Goal: Contribute content: Add original content to the website for others to see

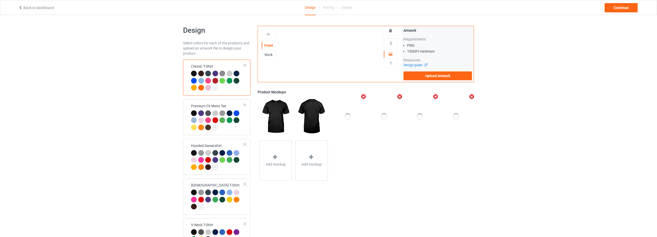
click at [313, 86] on div "Front Back Artwork Upload artwork before adding personalization Artwork Require…" at bounding box center [366, 104] width 216 height 157
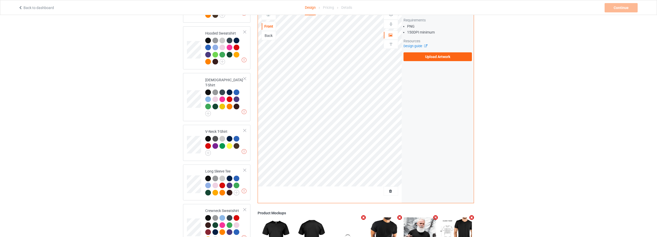
scroll to position [20, 0]
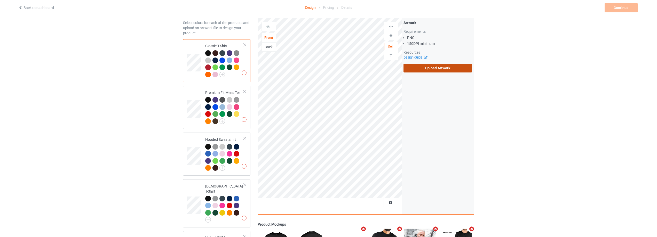
click at [436, 66] on label "Upload Artwork" at bounding box center [438, 68] width 68 height 9
click at [0, 0] on input "Upload Artwork" at bounding box center [0, 0] width 0 height 0
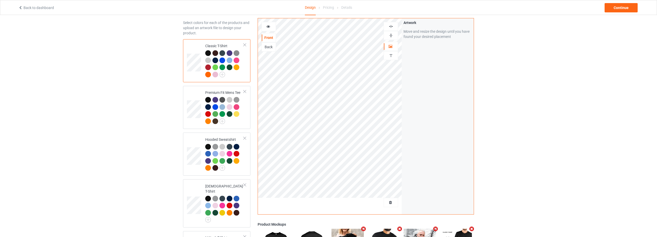
click at [392, 26] on img at bounding box center [391, 26] width 5 height 5
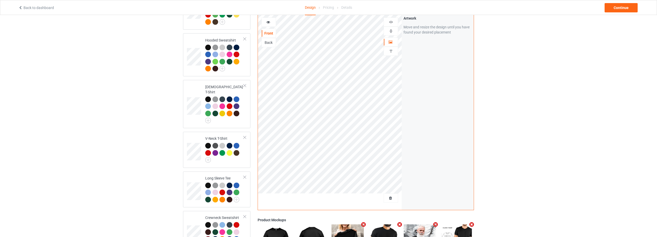
scroll to position [20, 0]
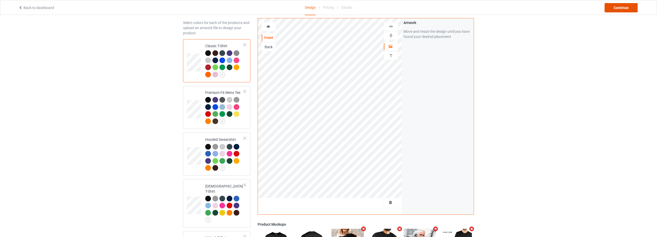
click at [617, 5] on div "Continue" at bounding box center [621, 7] width 33 height 9
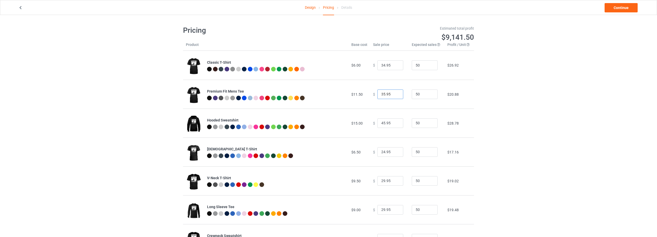
click at [394, 93] on input "35.95" at bounding box center [390, 95] width 26 height 10
click at [381, 94] on input "35.95" at bounding box center [390, 95] width 26 height 10
drag, startPoint x: 381, startPoint y: 94, endPoint x: 375, endPoint y: 94, distance: 6.2
click at [377, 94] on input "35.95" at bounding box center [390, 95] width 26 height 10
click at [383, 94] on input "35.95" at bounding box center [390, 95] width 26 height 10
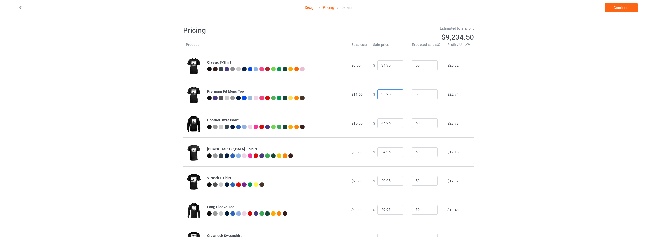
drag, startPoint x: 382, startPoint y: 93, endPoint x: 376, endPoint y: 94, distance: 6.5
click at [377, 94] on input "35.95" at bounding box center [390, 95] width 26 height 10
type input "40.95"
drag, startPoint x: 380, startPoint y: 125, endPoint x: 374, endPoint y: 127, distance: 6.2
click at [374, 127] on div "$ 45.95" at bounding box center [389, 124] width 33 height 10
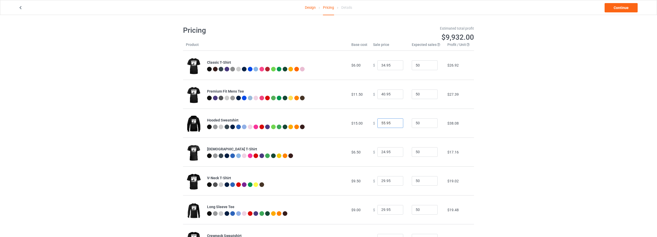
type input "55.95"
drag, startPoint x: 381, startPoint y: 154, endPoint x: 375, endPoint y: 154, distance: 5.9
click at [377, 154] on input "24.95" at bounding box center [390, 152] width 26 height 10
type input "34.95"
drag, startPoint x: 380, startPoint y: 181, endPoint x: 373, endPoint y: 182, distance: 6.8
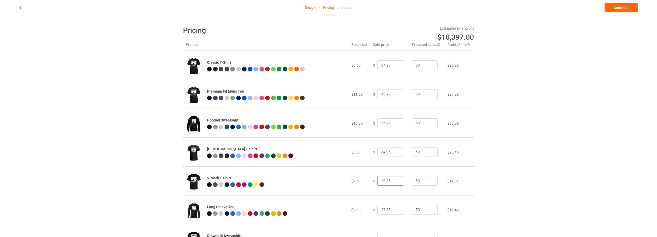
click at [373, 182] on div "$ 29.95" at bounding box center [389, 181] width 33 height 10
type input "39.95"
drag, startPoint x: 381, startPoint y: 212, endPoint x: 373, endPoint y: 209, distance: 8.6
click at [373, 212] on div "$ 29.95" at bounding box center [389, 210] width 33 height 10
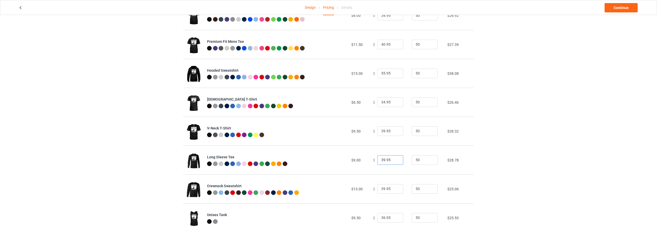
scroll to position [52, 0]
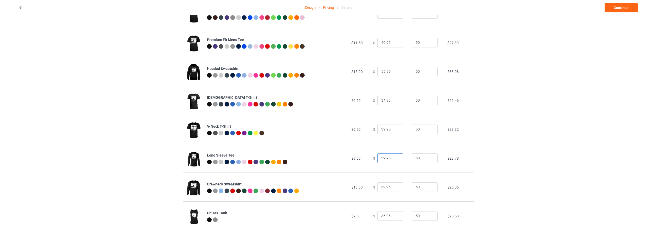
type input "39.95"
drag, startPoint x: 380, startPoint y: 188, endPoint x: 374, endPoint y: 188, distance: 5.7
click at [377, 188] on input "39.95" at bounding box center [390, 188] width 26 height 10
type input "49.95"
drag, startPoint x: 381, startPoint y: 218, endPoint x: 370, endPoint y: 218, distance: 10.3
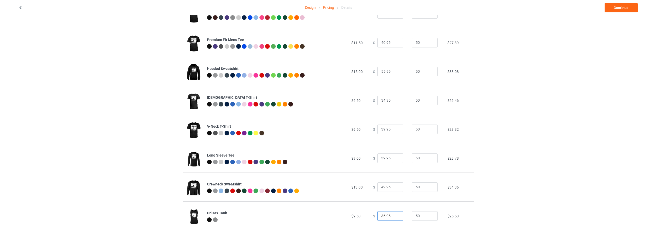
click at [373, 218] on div "$ 36.95" at bounding box center [389, 216] width 33 height 10
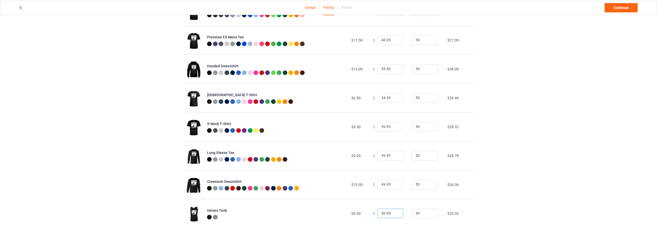
scroll to position [56, 0]
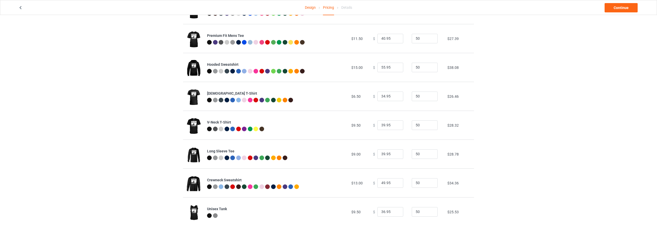
click at [516, 183] on div "Design Pricing Details Continue Pricing Estimated total profit $11,792.00 Produ…" at bounding box center [328, 98] width 657 height 278
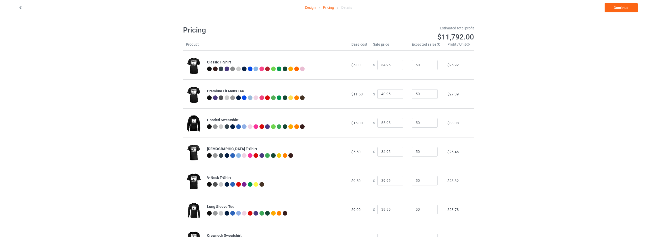
scroll to position [0, 0]
click at [623, 8] on link "Continue" at bounding box center [621, 7] width 33 height 9
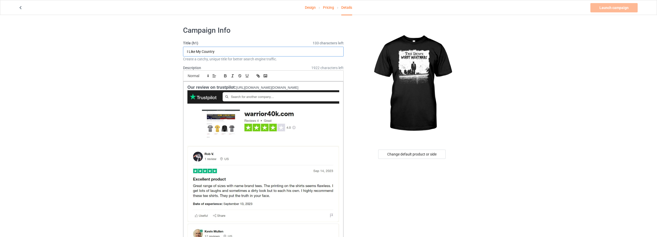
drag, startPoint x: 225, startPoint y: 51, endPoint x: 139, endPoint y: 49, distance: 86.0
paste input "The Dems Nightmare"
click at [196, 52] on input "The Dems Nightmare" at bounding box center [263, 52] width 161 height 10
click at [206, 52] on input "The Dems Nightmare" at bounding box center [263, 52] width 161 height 10
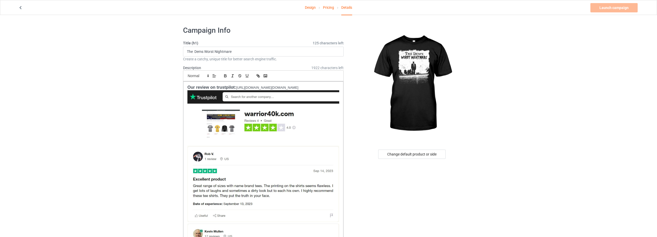
click at [196, 53] on input "The Dems Worst Nightmare" at bounding box center [263, 52] width 161 height 10
type input "The Dems Worst Nightmare"
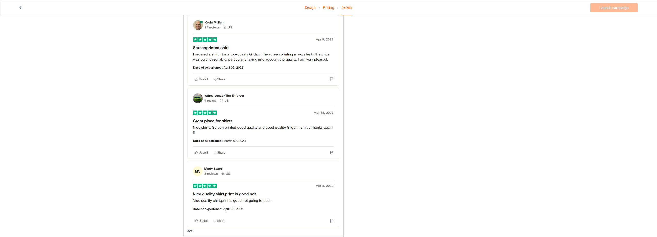
scroll to position [336, 0]
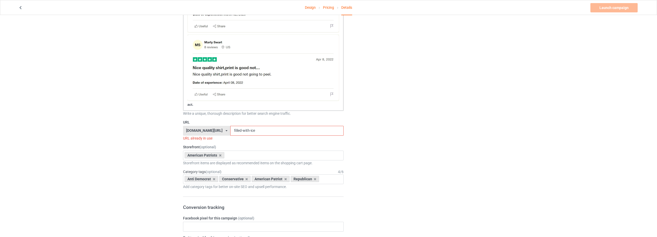
drag, startPoint x: 259, startPoint y: 129, endPoint x: 178, endPoint y: 130, distance: 81.3
click at [194, 130] on div "warrior40k.com/ redwhiteblueclothing.com/ shopbabymom.net/ warrior40k.com/ teec…" at bounding box center [263, 131] width 161 height 10
paste input "the-dems-nightmar"
type input "the-dems-nightmare"
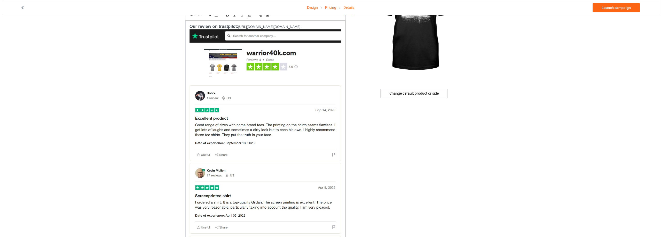
scroll to position [0, 0]
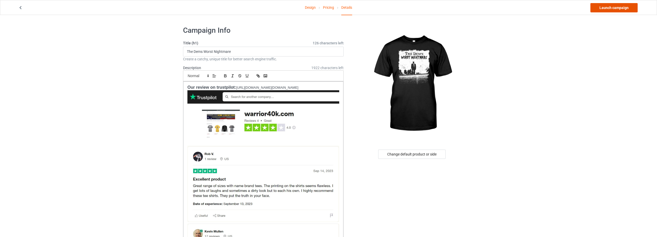
click at [607, 8] on link "Launch campaign" at bounding box center [613, 7] width 47 height 9
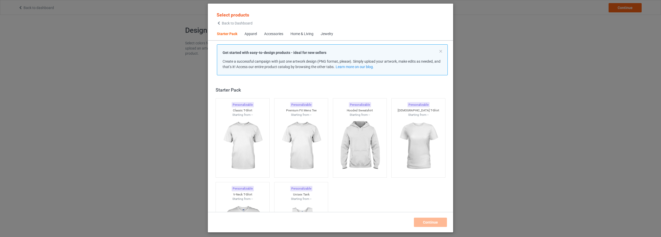
scroll to position [7, 0]
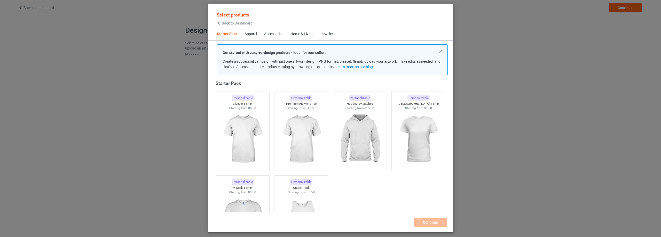
click at [306, 34] on div "Home & Living" at bounding box center [301, 33] width 23 height 5
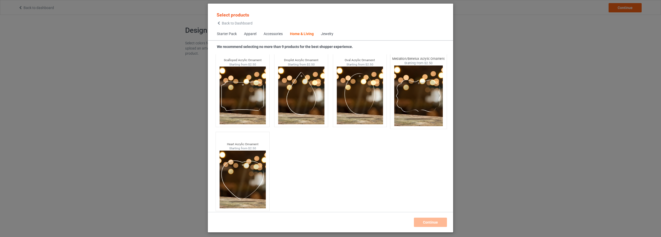
scroll to position [5542, 0]
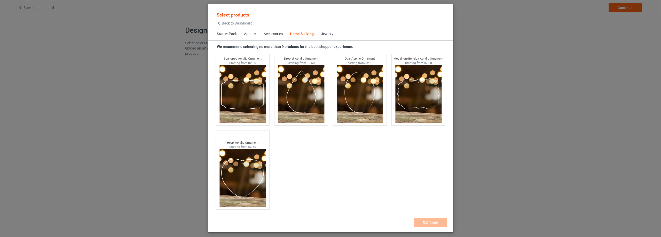
click at [492, 112] on div "Select products Back to Dashboard Starter Pack Apparel Accessories Home & Livin…" at bounding box center [330, 118] width 661 height 237
click at [222, 23] on span "Back to Dashboard" at bounding box center [237, 23] width 31 height 4
